Goal: Task Accomplishment & Management: Manage account settings

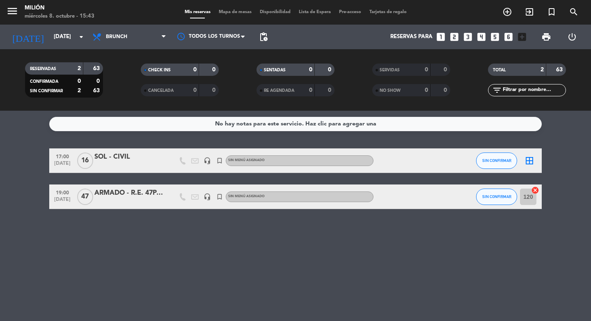
click at [116, 160] on div "SOL - CIVIL" at bounding box center [129, 157] width 70 height 11
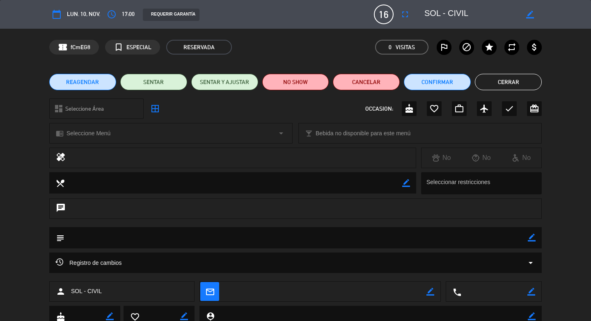
click at [532, 240] on icon "border_color" at bounding box center [531, 238] width 8 height 8
click at [505, 240] on textarea at bounding box center [295, 237] width 463 height 21
type textarea "TAPAS- 16PX MESA EN U FLORES-"
click at [536, 238] on div "subject" at bounding box center [295, 237] width 492 height 21
click at [530, 237] on icon at bounding box center [531, 238] width 8 height 8
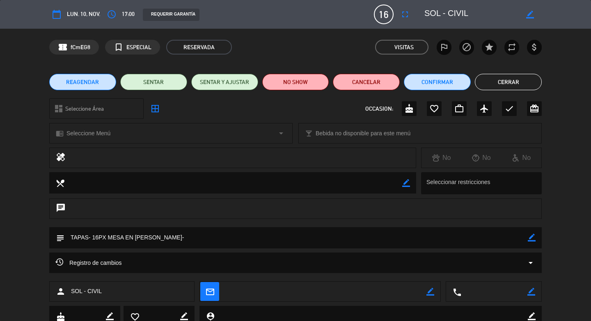
click at [518, 83] on button "Cerrar" at bounding box center [508, 82] width 67 height 16
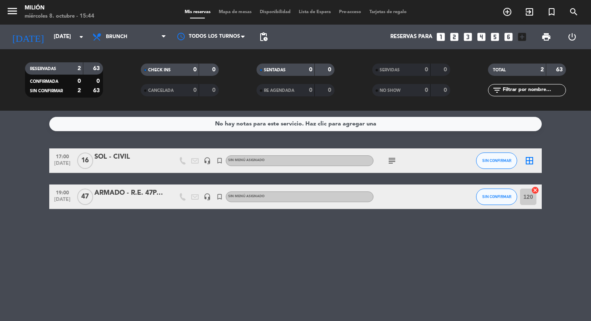
click at [532, 160] on icon "border_all" at bounding box center [529, 161] width 10 height 10
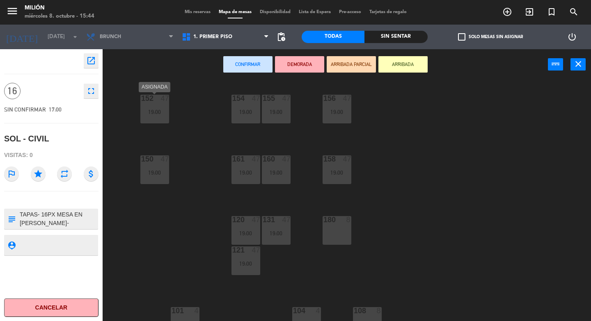
click at [162, 107] on div "152 47 19:00" at bounding box center [154, 109] width 29 height 29
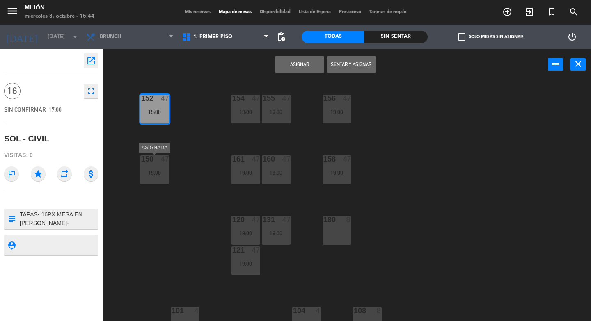
click at [157, 161] on div at bounding box center [155, 158] width 14 height 7
click at [242, 164] on div "161 47 19:00" at bounding box center [245, 169] width 29 height 29
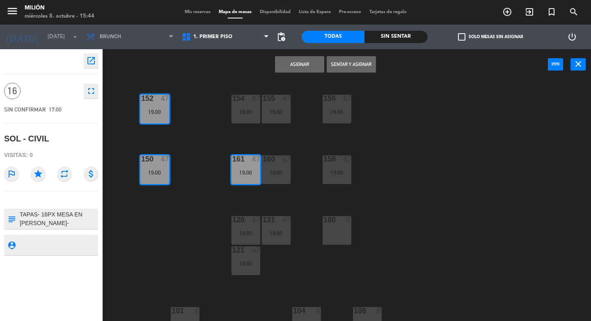
click at [281, 169] on div "160 47 19:00" at bounding box center [276, 169] width 29 height 29
click at [345, 169] on div "19:00" at bounding box center [336, 172] width 29 height 6
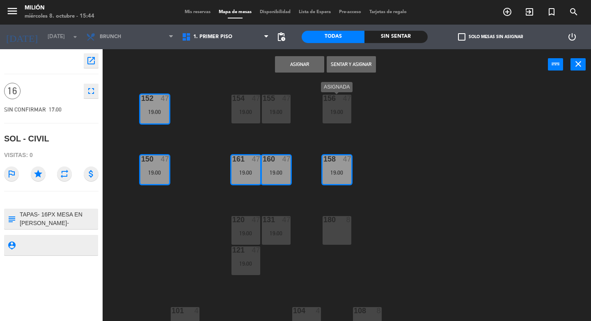
click at [342, 110] on div "19:00" at bounding box center [336, 112] width 29 height 6
click at [286, 112] on div "19:00" at bounding box center [276, 112] width 29 height 6
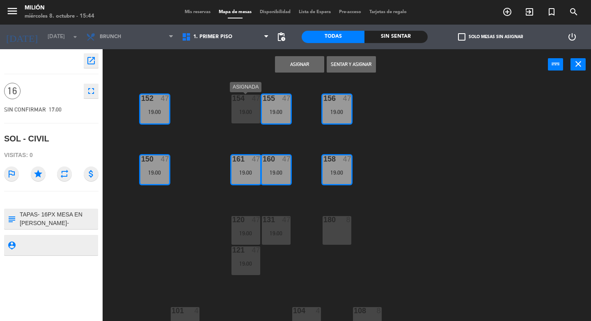
click at [250, 111] on div "19:00" at bounding box center [245, 112] width 29 height 6
click at [299, 66] on button "Asignar" at bounding box center [299, 64] width 49 height 16
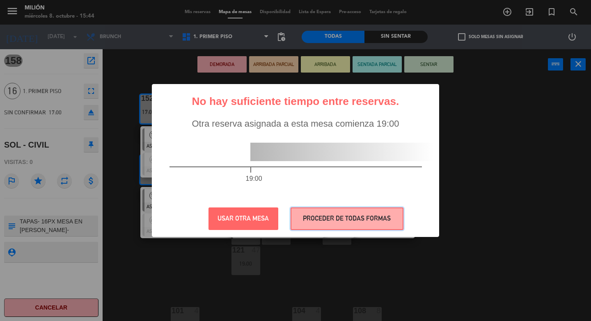
click at [324, 212] on button "PROCEDER DE TODAS FORMAS" at bounding box center [346, 219] width 113 height 23
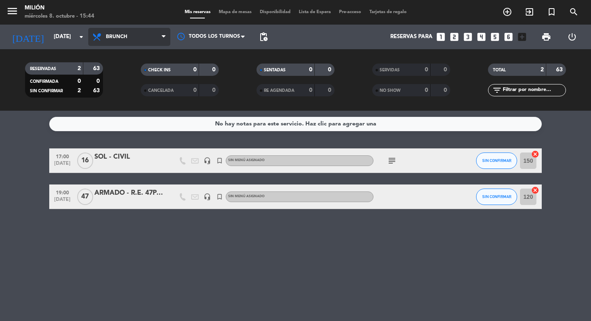
click at [142, 42] on span "Brunch" at bounding box center [129, 37] width 82 height 18
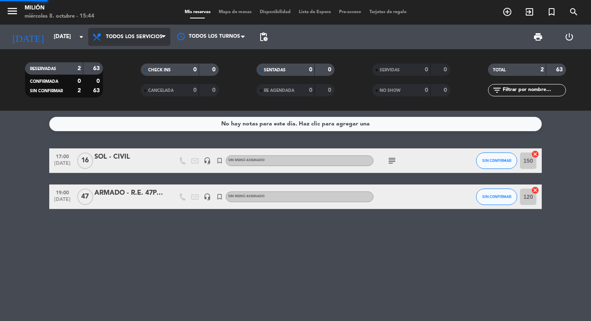
click at [145, 56] on div "menu Milión miércoles 8. octubre - 15:44 Mis reservas Mapa de mesas Disponibili…" at bounding box center [295, 55] width 591 height 111
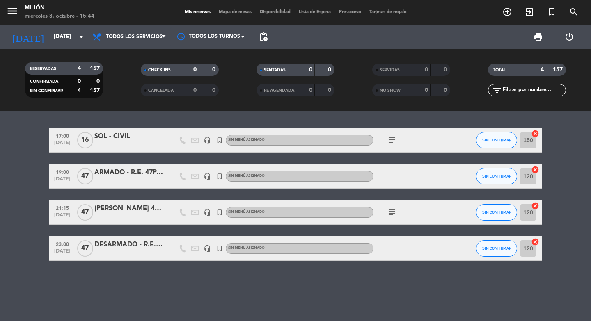
click at [112, 172] on div "ARMADO - R.E. 47PAX salon coemdor" at bounding box center [129, 172] width 70 height 11
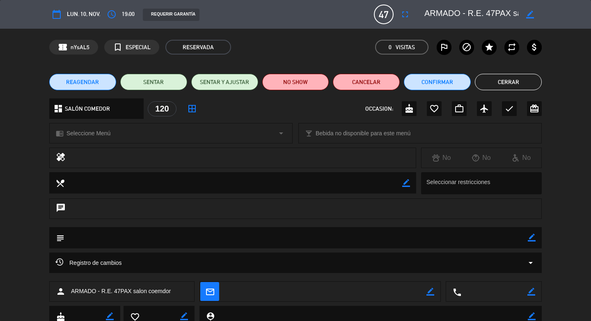
click at [518, 83] on button "Cerrar" at bounding box center [508, 82] width 67 height 16
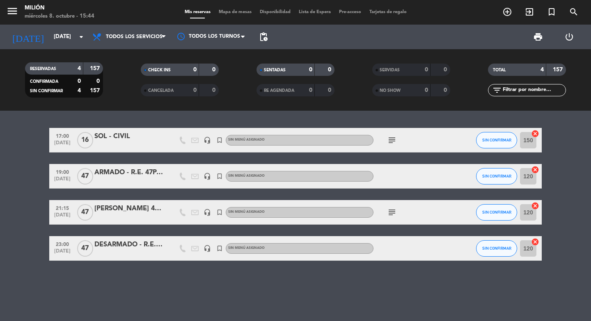
click at [393, 213] on icon "subject" at bounding box center [392, 213] width 10 height 10
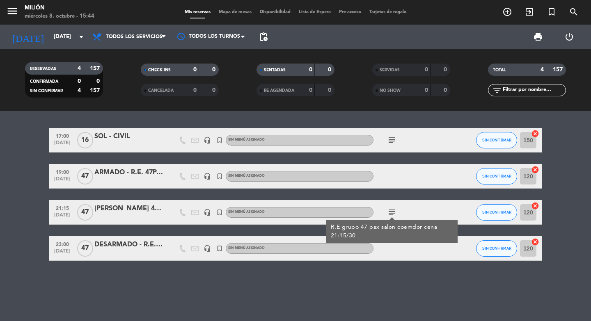
click at [407, 180] on div at bounding box center [410, 176] width 74 height 24
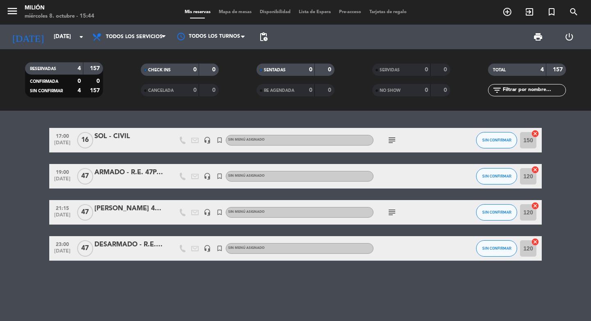
click at [389, 144] on icon "subject" at bounding box center [392, 140] width 10 height 10
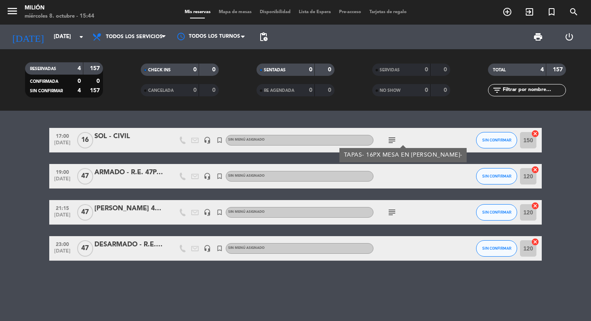
click at [389, 142] on icon "subject" at bounding box center [392, 140] width 10 height 10
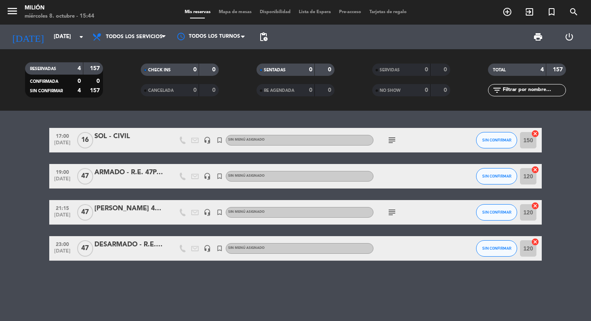
click at [535, 133] on icon "cancel" at bounding box center [535, 134] width 8 height 8
click at [391, 143] on icon "subject" at bounding box center [392, 140] width 10 height 10
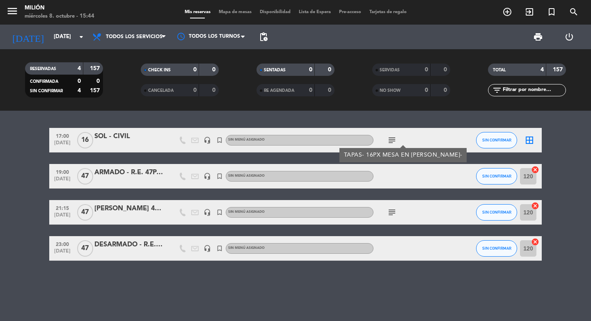
click at [527, 142] on icon "border_all" at bounding box center [529, 140] width 10 height 10
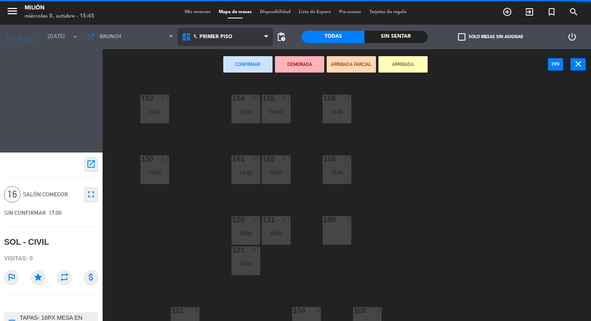
click at [215, 36] on span "1. PRIMER PISO" at bounding box center [212, 37] width 39 height 6
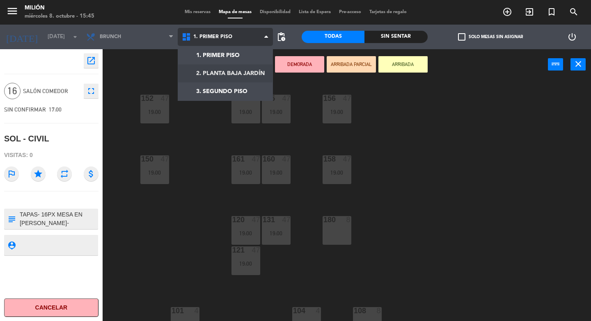
click at [219, 79] on ng-component "menu Milión miércoles 8. octubre - 15:45 Mis reservas Mapa de mesas Disponibili…" at bounding box center [295, 160] width 591 height 321
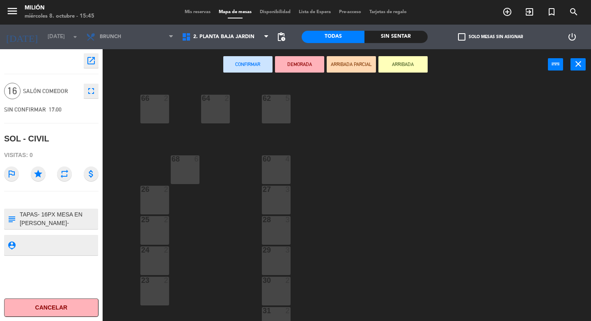
click at [281, 114] on div "62 5" at bounding box center [276, 109] width 29 height 29
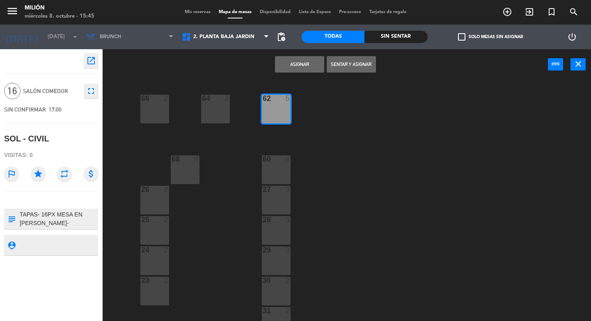
click at [284, 162] on div "4" at bounding box center [290, 158] width 14 height 7
click at [189, 174] on div "68 6" at bounding box center [185, 169] width 29 height 29
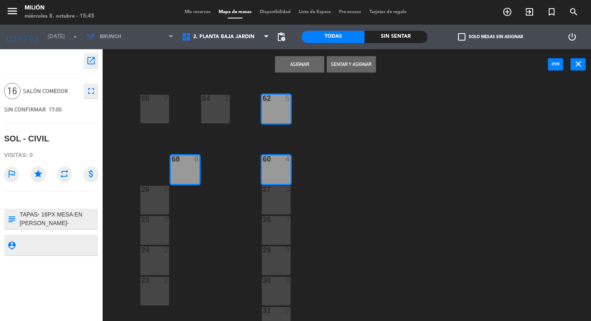
click at [217, 115] on div "64 2" at bounding box center [215, 109] width 29 height 29
click at [162, 103] on div "66 2" at bounding box center [154, 109] width 29 height 29
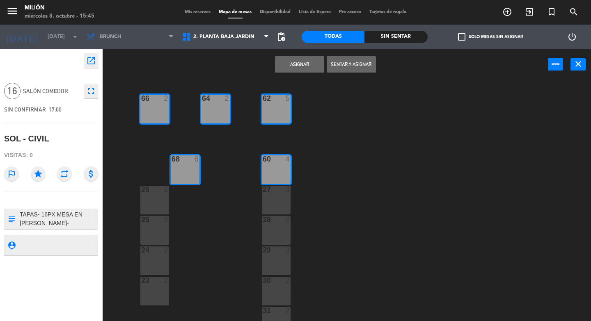
click at [294, 75] on div "Asignar Sentar y Asignar power_input close" at bounding box center [325, 64] width 445 height 31
click at [301, 71] on button "Asignar" at bounding box center [299, 64] width 49 height 16
